Goal: Task Accomplishment & Management: Manage account settings

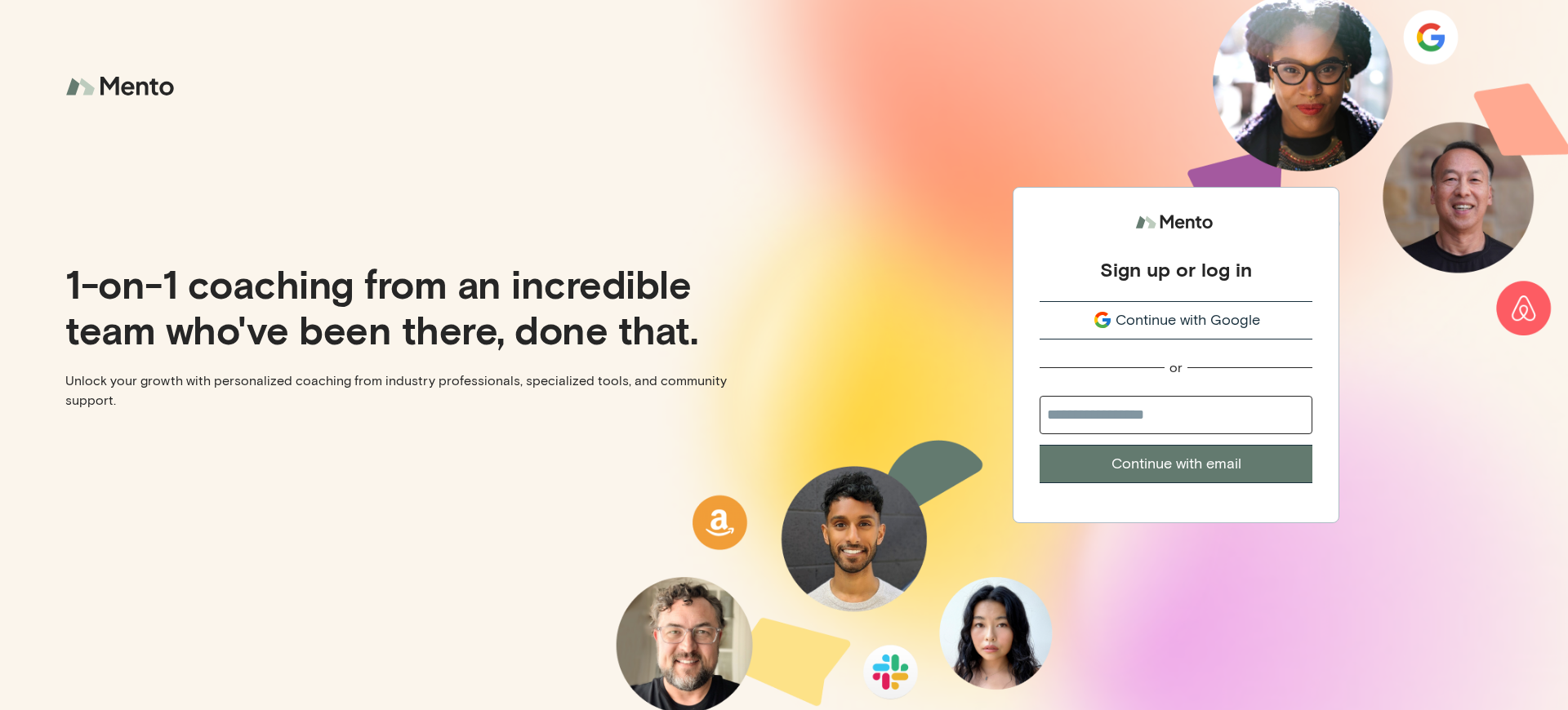
click at [1176, 257] on div "Sign up or log in" at bounding box center [1176, 270] width 152 height 25
click at [1176, 269] on div "Sign up or log in" at bounding box center [1176, 270] width 152 height 25
